Goal: Book appointment/travel/reservation

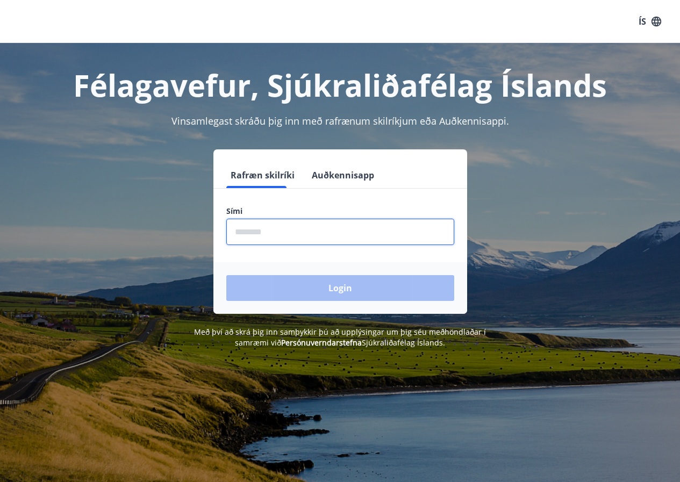
click at [311, 237] on input "phone" at bounding box center [340, 232] width 228 height 26
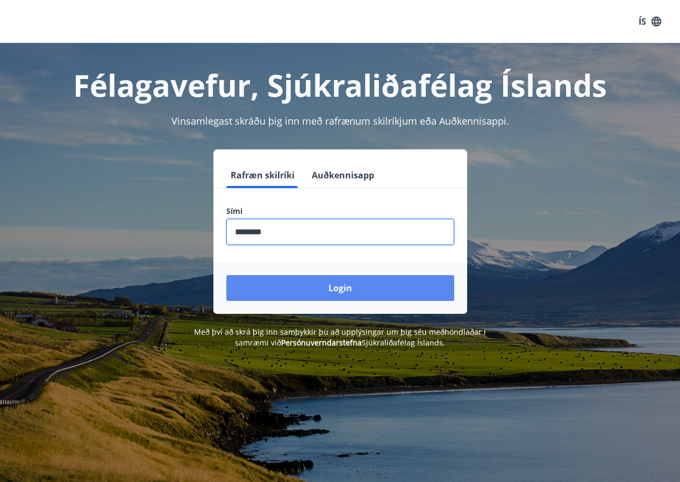
type input "********"
click at [336, 286] on button "Login" at bounding box center [340, 288] width 228 height 26
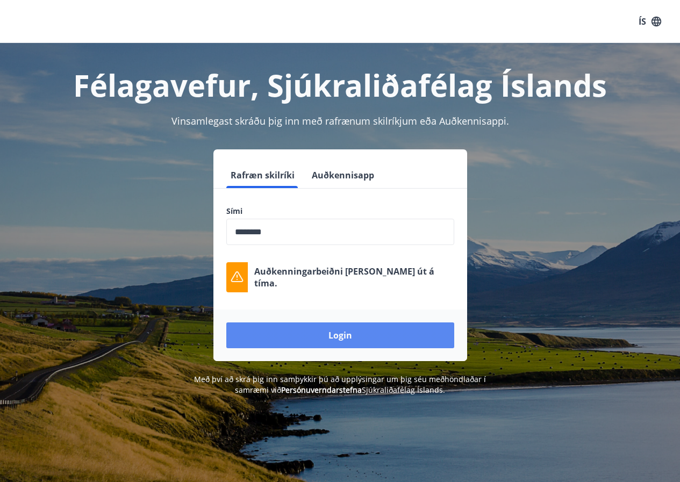
click at [353, 334] on button "Login" at bounding box center [340, 336] width 228 height 26
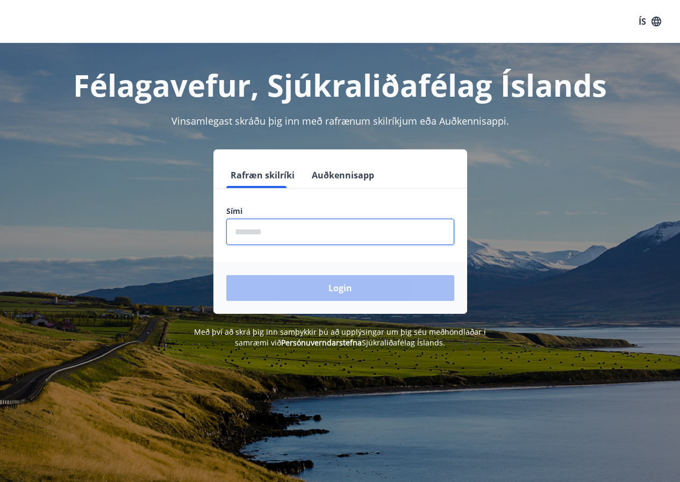
click at [343, 236] on input "phone" at bounding box center [340, 232] width 228 height 26
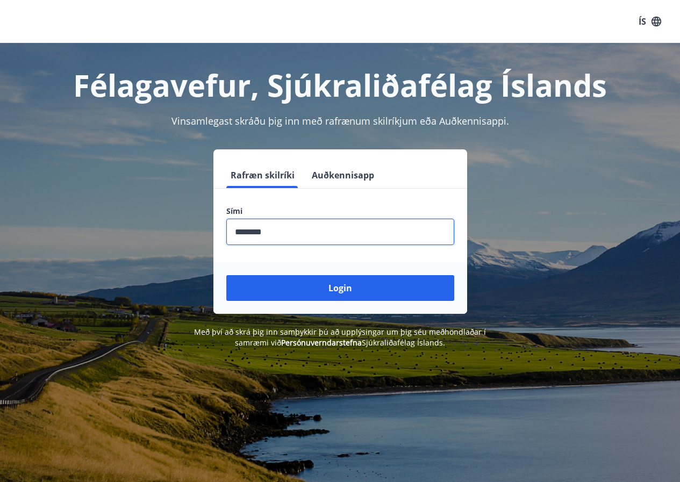
click at [254, 231] on input "phone" at bounding box center [340, 232] width 228 height 26
type input "********"
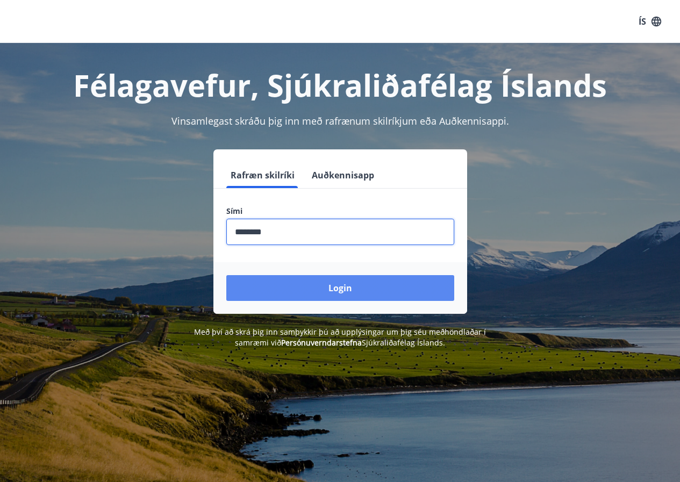
click at [310, 277] on button "Login" at bounding box center [340, 288] width 228 height 26
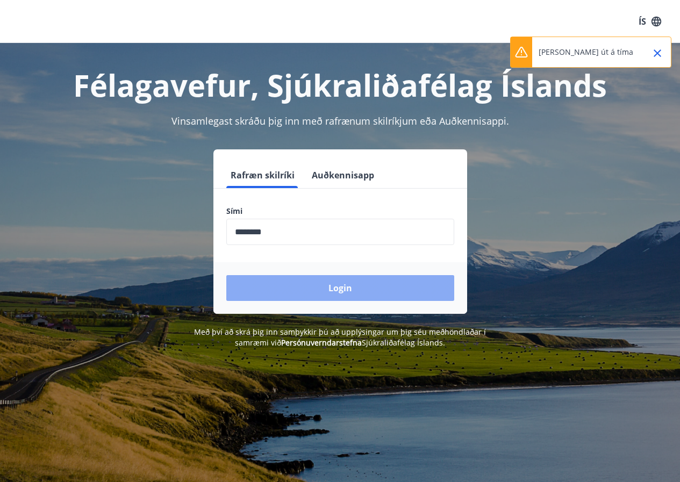
click at [343, 295] on button "Login" at bounding box center [340, 288] width 228 height 26
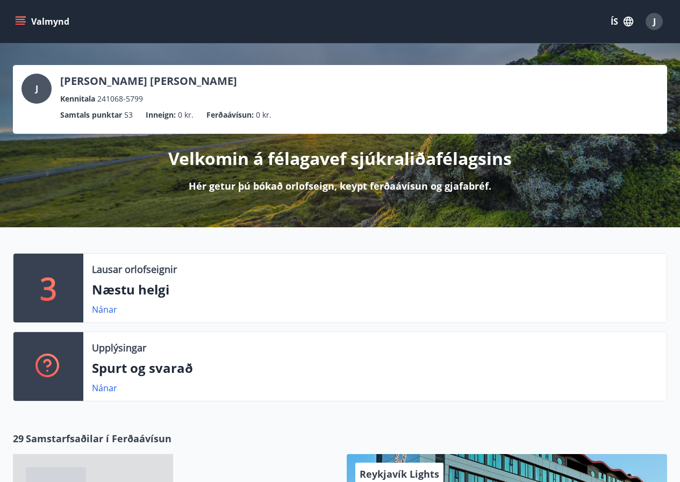
scroll to position [108, 0]
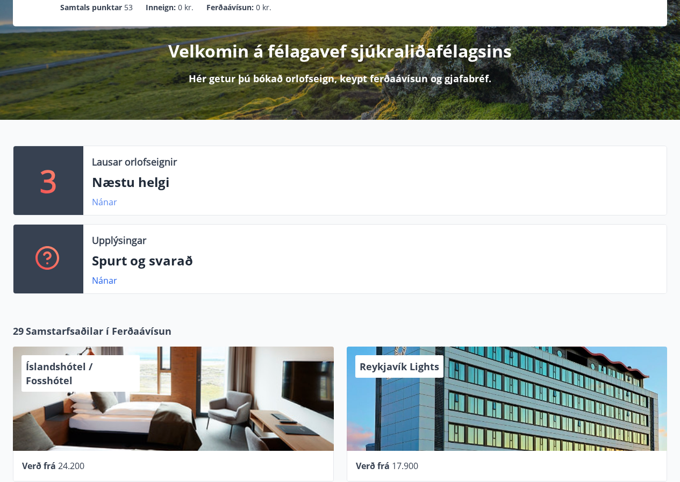
click at [101, 202] on link "Nánar" at bounding box center [104, 202] width 25 height 12
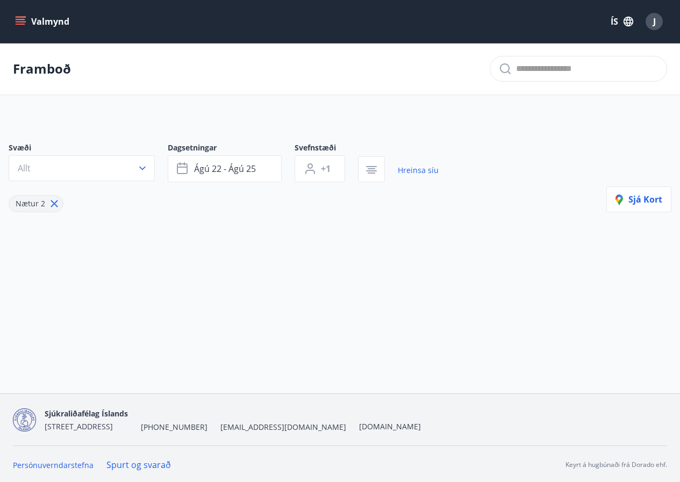
type input "*"
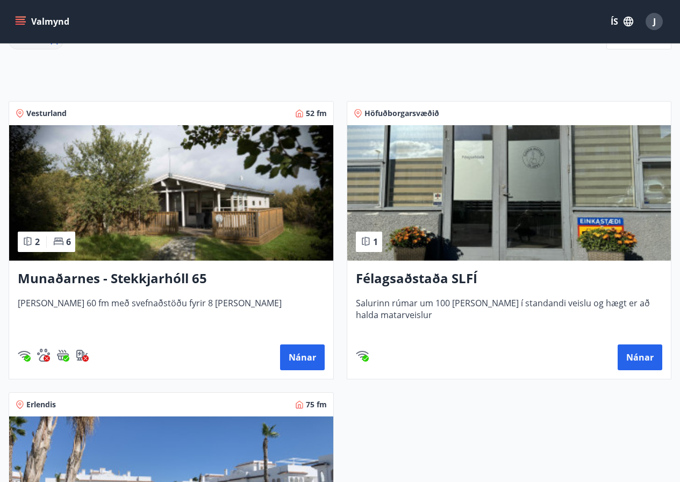
scroll to position [109, 0]
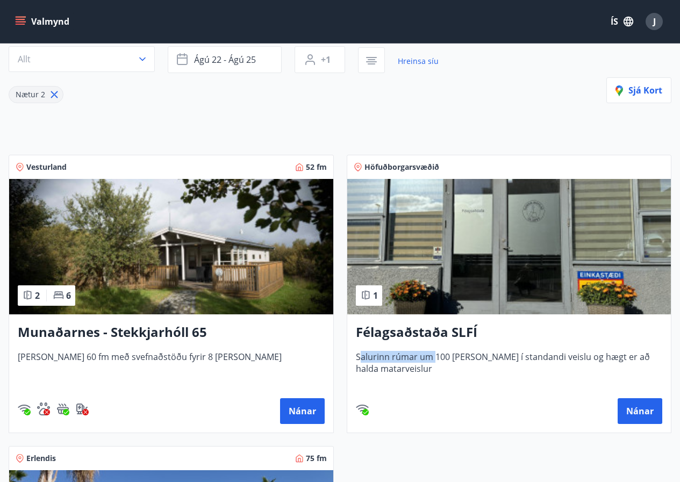
drag, startPoint x: 359, startPoint y: 355, endPoint x: 436, endPoint y: 358, distance: 77.0
click at [436, 358] on span "Salurinn rúmar um 100 [PERSON_NAME] í standandi veislu og hægt er að halda mata…" at bounding box center [509, 368] width 307 height 35
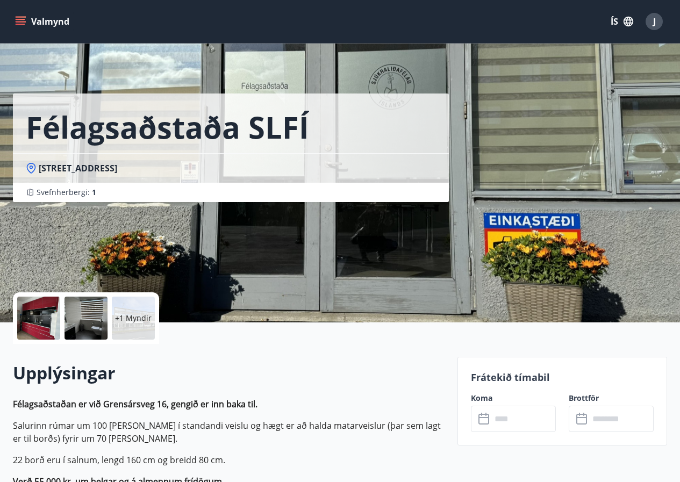
click at [20, 18] on icon "menu" at bounding box center [20, 21] width 11 height 11
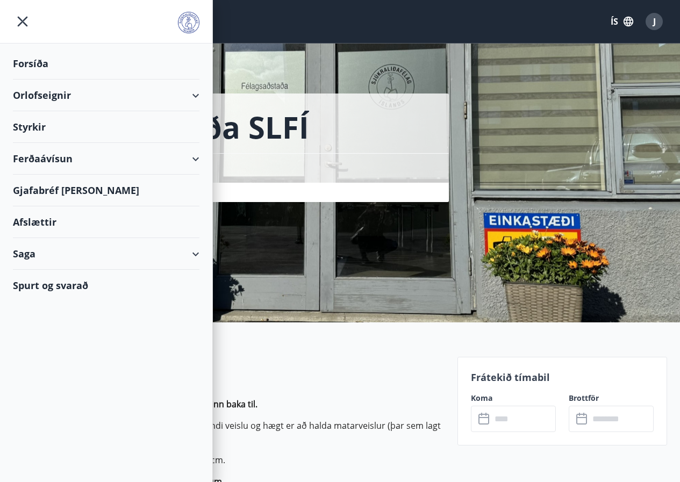
click at [201, 96] on icon at bounding box center [195, 95] width 13 height 13
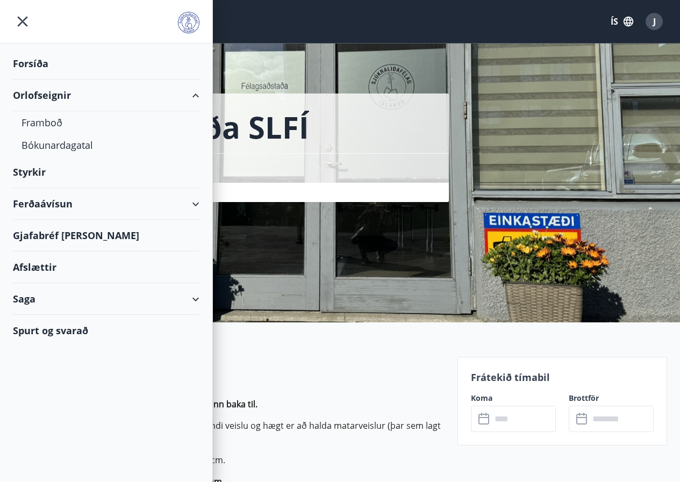
click at [51, 95] on div "Orlofseignir" at bounding box center [106, 96] width 187 height 32
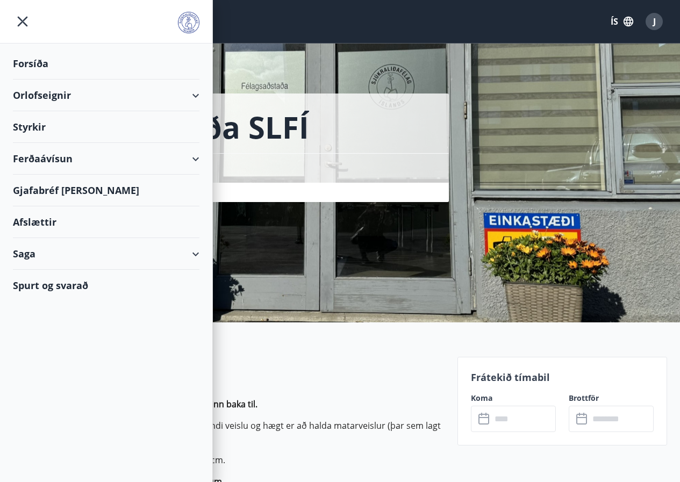
click at [51, 95] on div "Orlofseignir" at bounding box center [106, 96] width 187 height 32
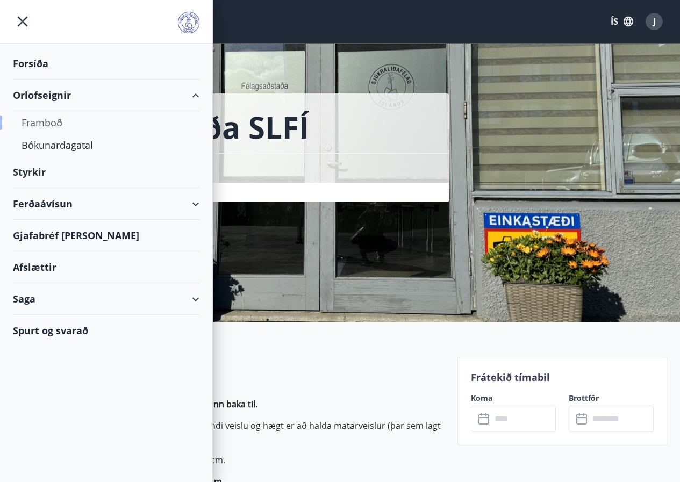
click at [47, 119] on div "Framboð" at bounding box center [106, 122] width 169 height 23
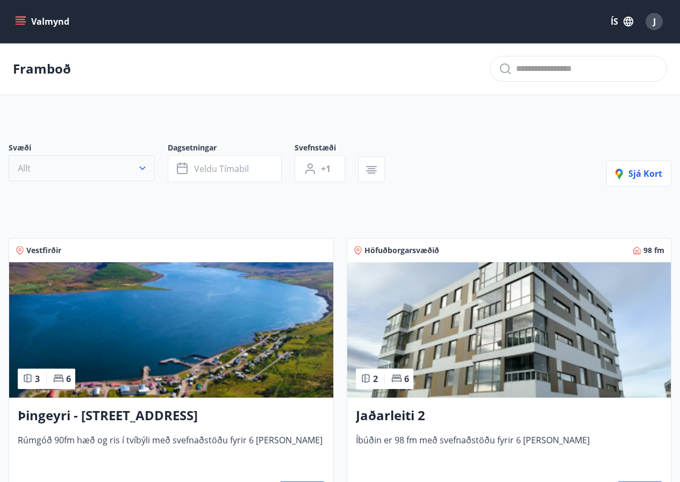
click at [141, 167] on icon "button" at bounding box center [142, 168] width 11 height 11
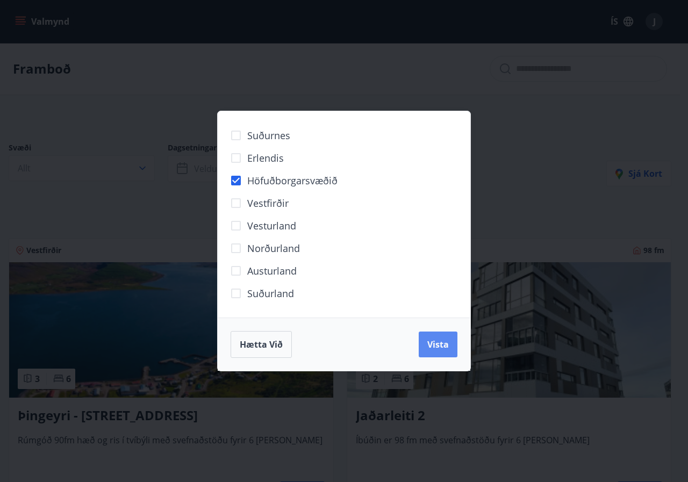
click at [438, 343] on span "Vista" at bounding box center [439, 345] width 22 height 12
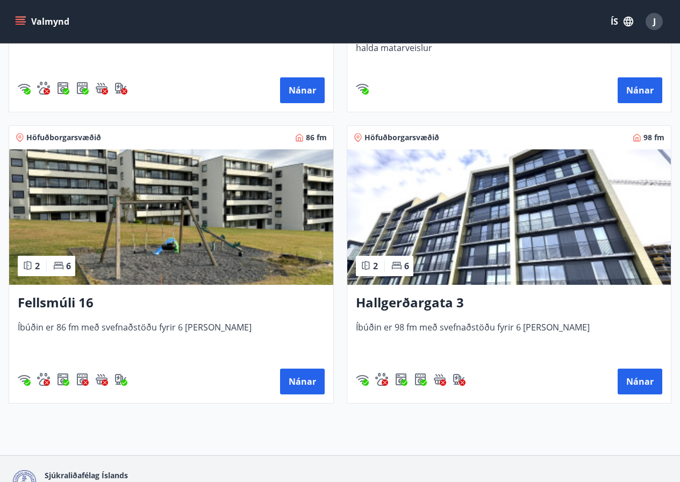
scroll to position [494, 0]
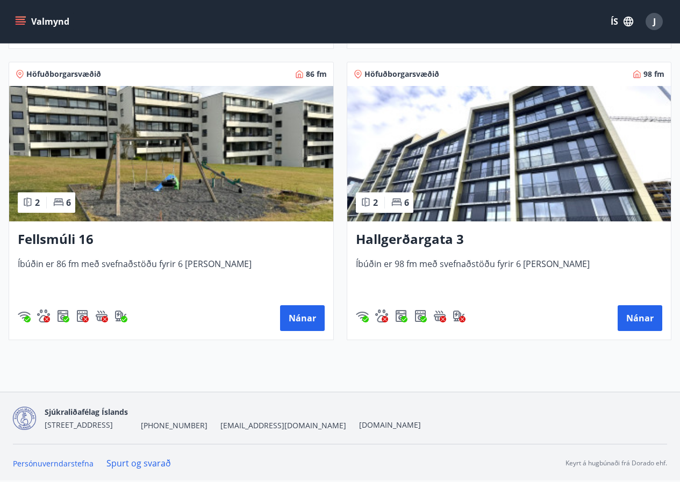
click at [447, 236] on h3 "Hallgerðargata 3" at bounding box center [509, 239] width 307 height 19
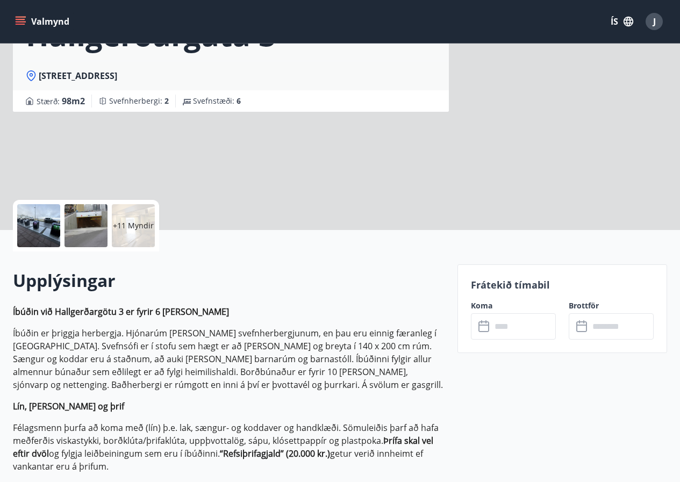
scroll to position [108, 0]
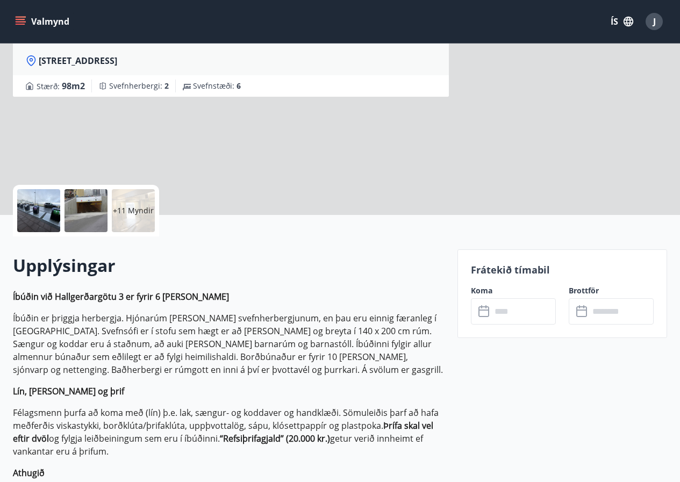
click at [507, 312] on input "text" at bounding box center [524, 312] width 65 height 26
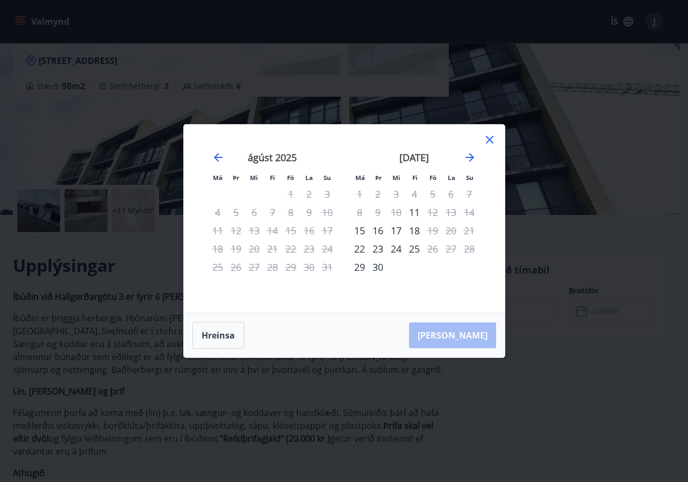
click at [486, 144] on icon at bounding box center [490, 139] width 13 height 13
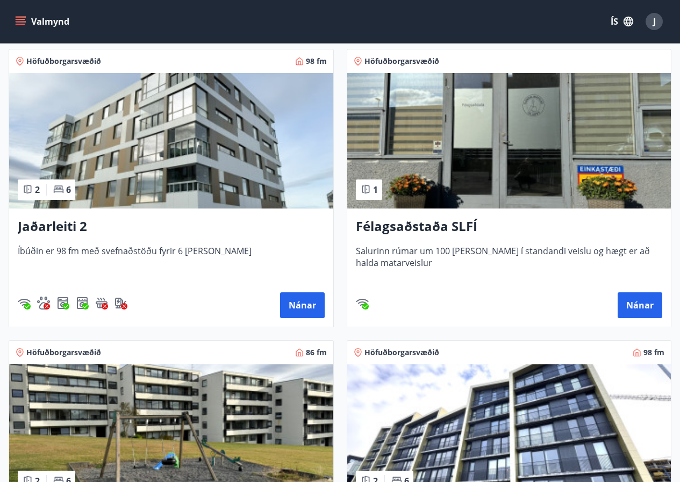
click at [161, 161] on img at bounding box center [171, 141] width 324 height 136
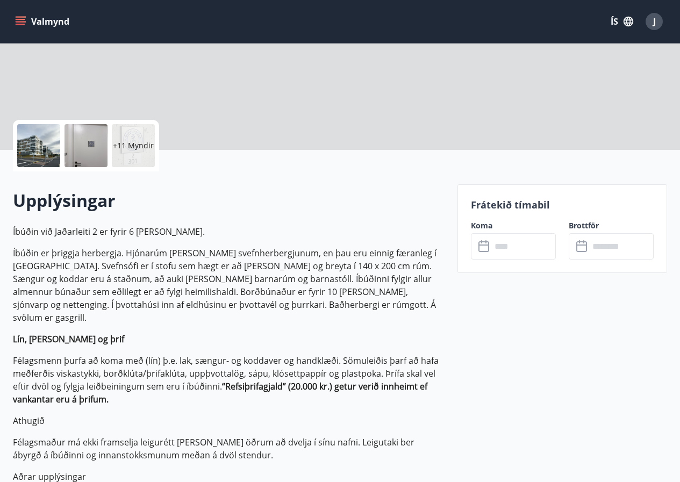
scroll to position [215, 0]
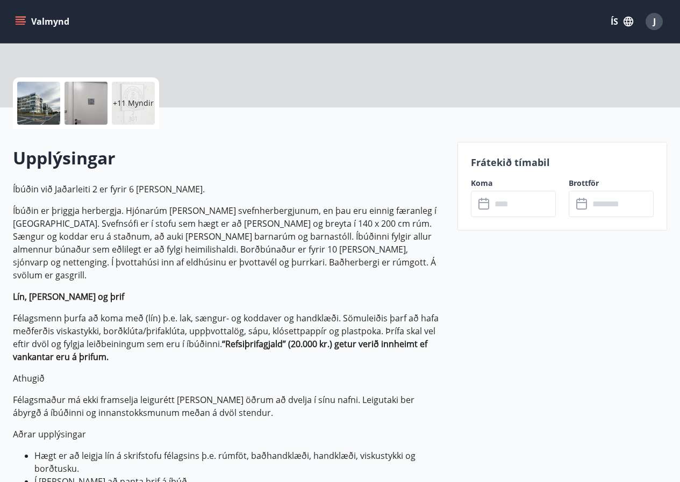
click at [513, 202] on input "text" at bounding box center [524, 204] width 65 height 26
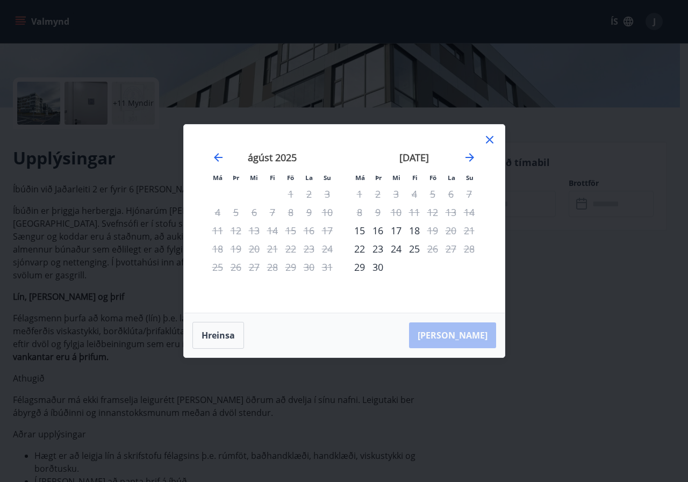
click at [492, 142] on icon at bounding box center [490, 140] width 8 height 8
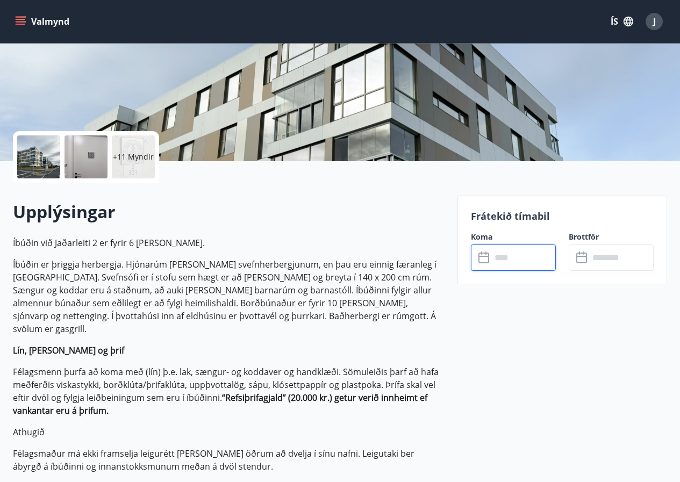
scroll to position [0, 0]
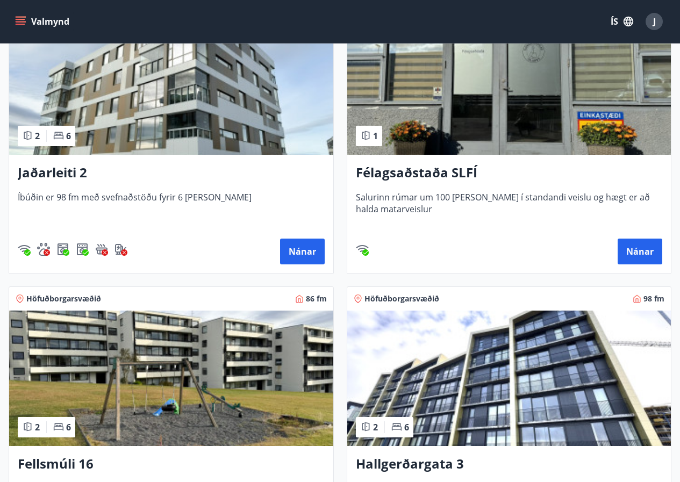
click at [205, 313] on img at bounding box center [171, 379] width 324 height 136
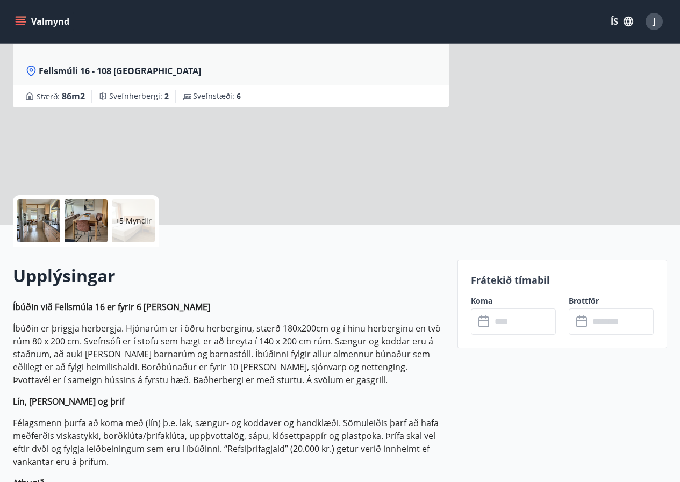
scroll to position [269, 0]
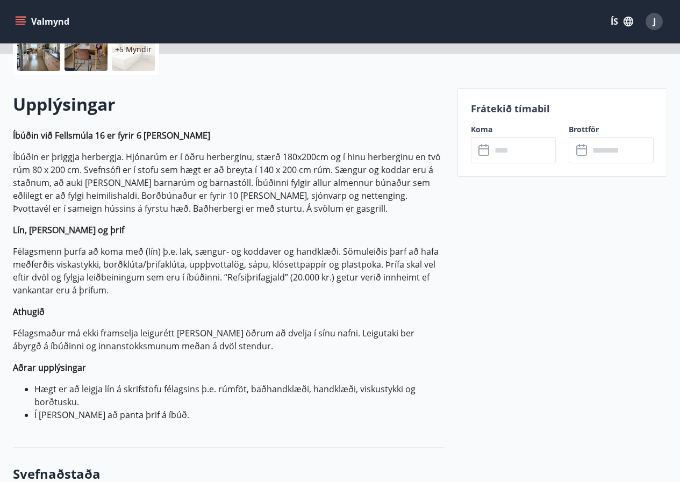
click at [530, 152] on input "text" at bounding box center [524, 150] width 65 height 26
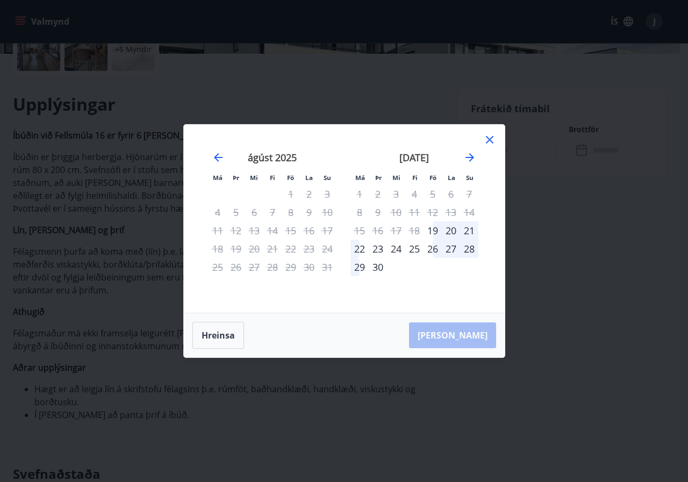
click at [486, 140] on icon at bounding box center [490, 139] width 13 height 13
